Goal: Book appointment/travel/reservation

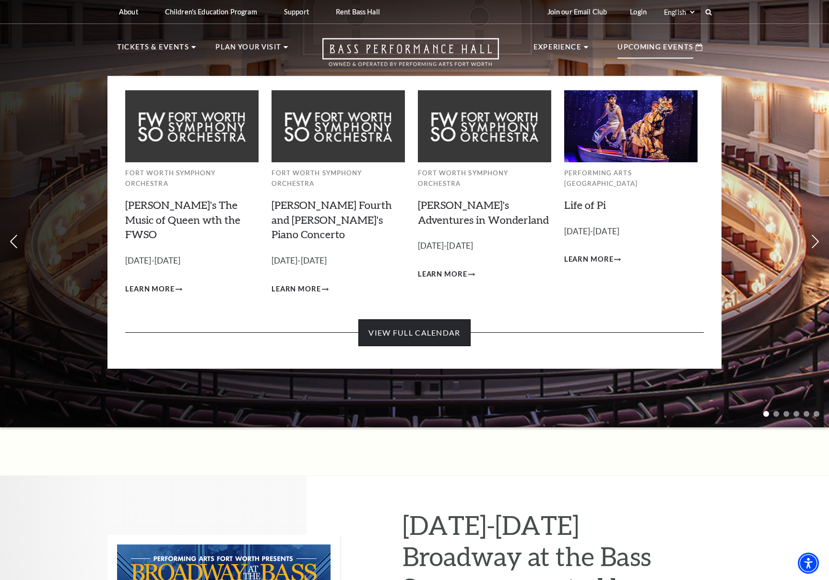
click at [419, 319] on link "View Full Calendar" at bounding box center [415, 332] width 112 height 27
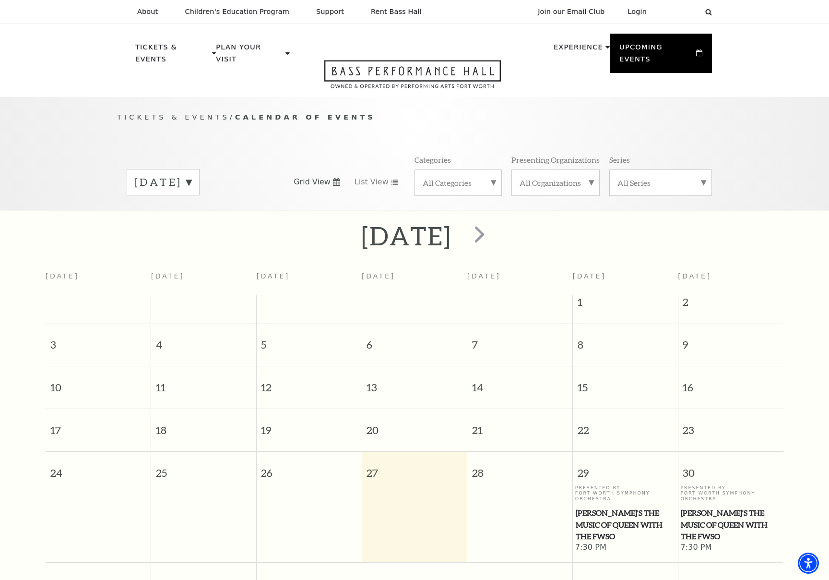
click at [192, 175] on label "[DATE]" at bounding box center [163, 182] width 57 height 15
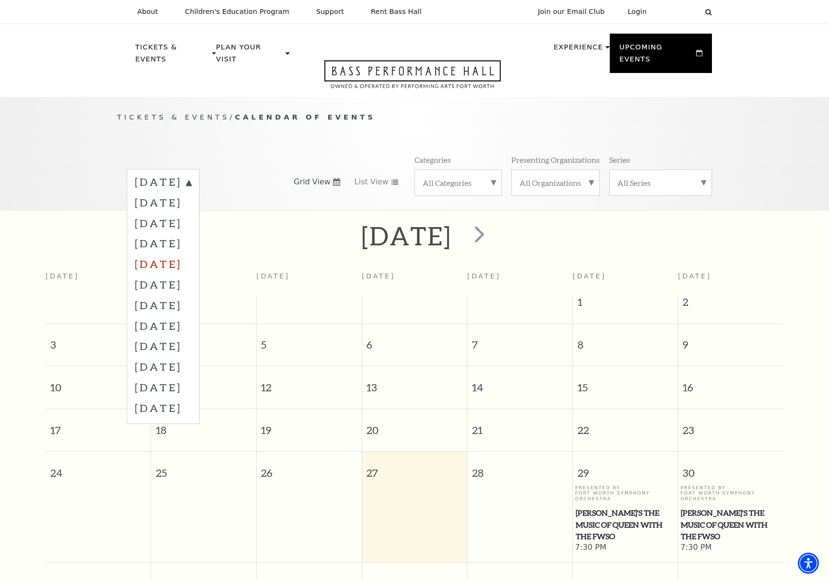
click at [192, 253] on label "[DATE]" at bounding box center [163, 263] width 57 height 21
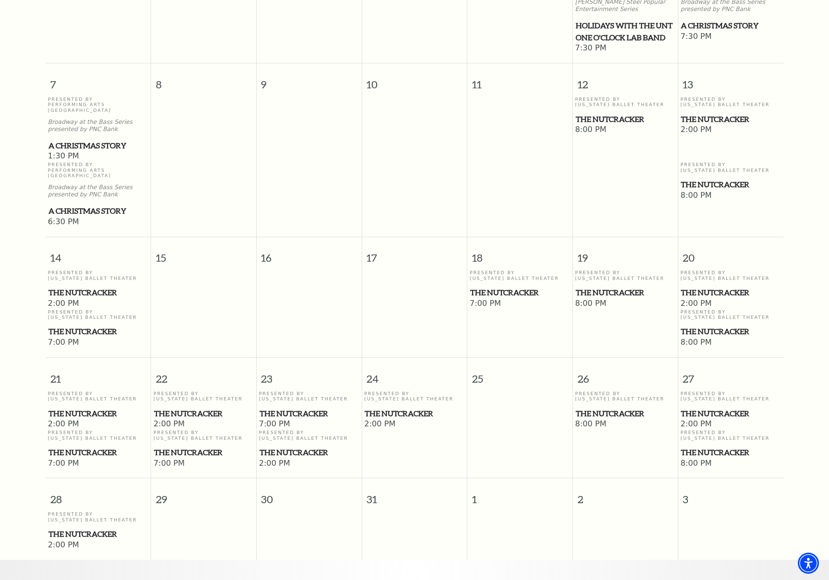
scroll to position [410, 0]
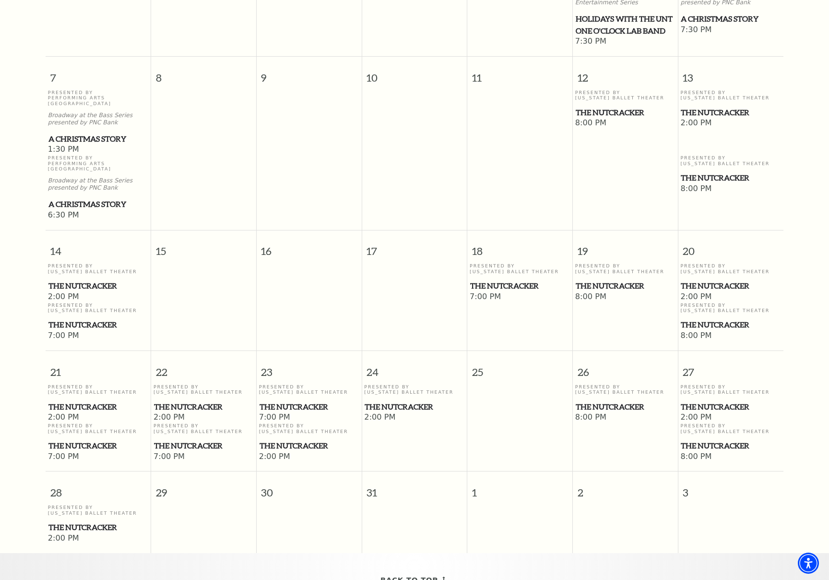
click at [390, 401] on span "The Nutcracker" at bounding box center [414, 407] width 99 height 12
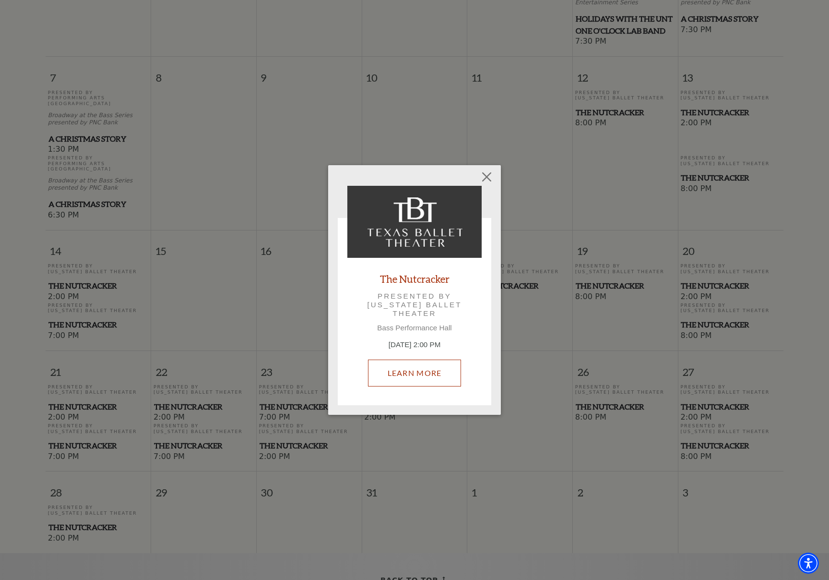
click at [415, 374] on link "Learn More" at bounding box center [415, 373] width 94 height 27
